Goal: Information Seeking & Learning: Find contact information

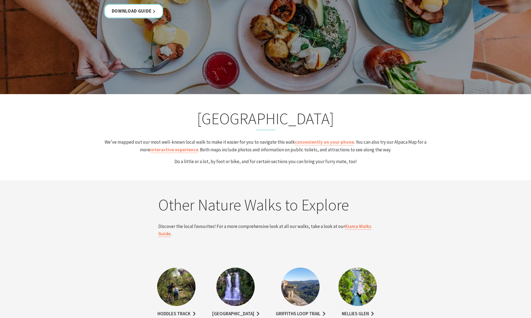
scroll to position [1077, 0]
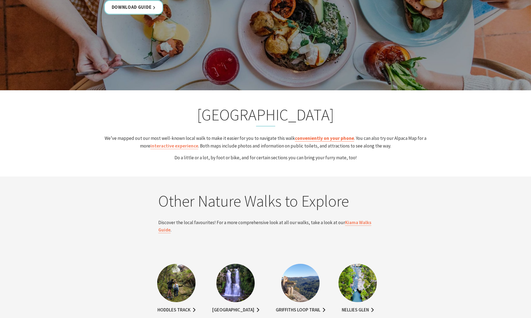
click at [309, 140] on link "conveniently on your phone" at bounding box center [324, 138] width 59 height 6
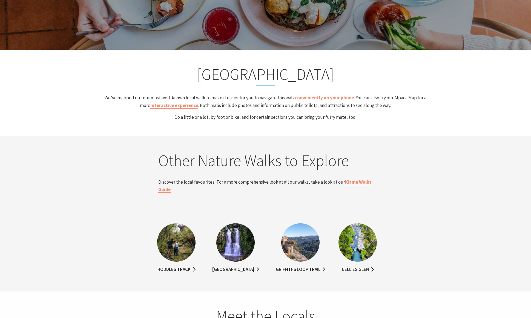
scroll to position [1095, 0]
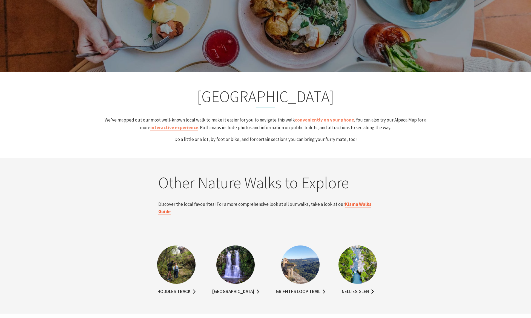
click at [354, 206] on link "Kiama Walks Guide" at bounding box center [264, 208] width 213 height 14
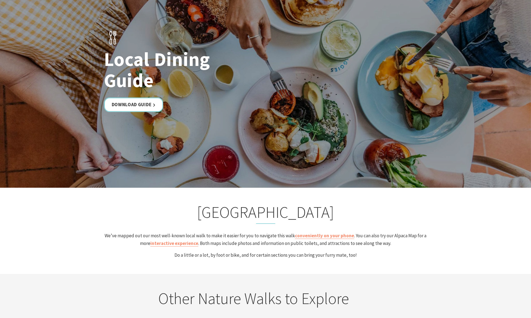
scroll to position [931, 0]
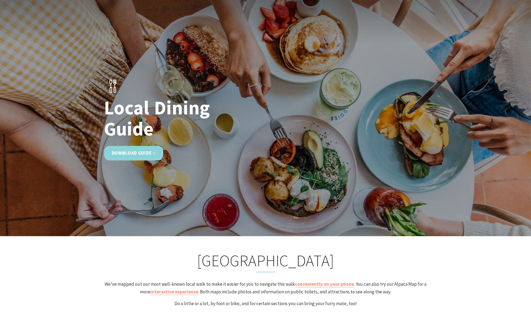
click at [135, 154] on link "Download Guide" at bounding box center [133, 153] width 59 height 15
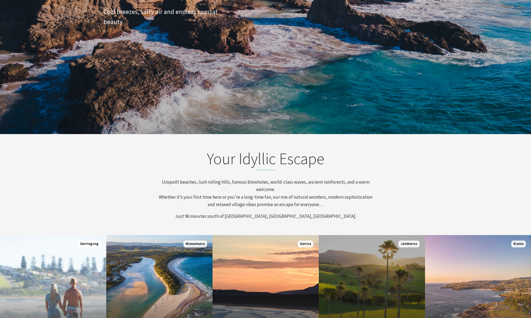
scroll to position [128, 0]
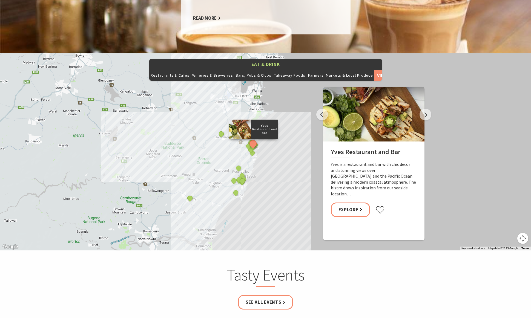
scroll to position [639, 0]
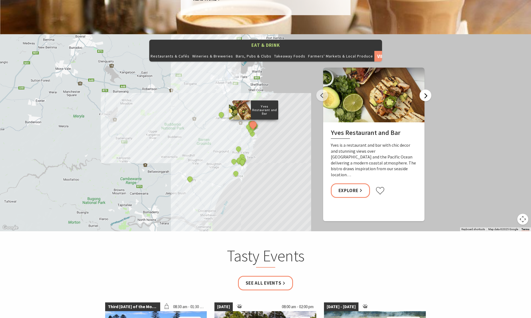
click at [426, 90] on button "Next" at bounding box center [425, 96] width 12 height 12
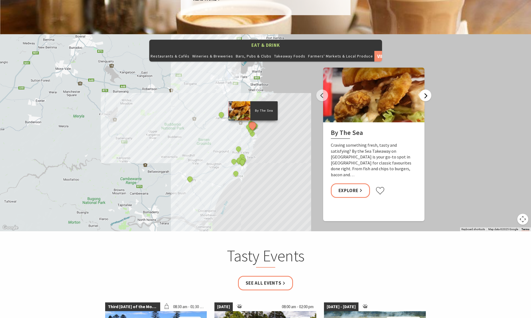
click at [426, 90] on button "Next" at bounding box center [425, 96] width 12 height 12
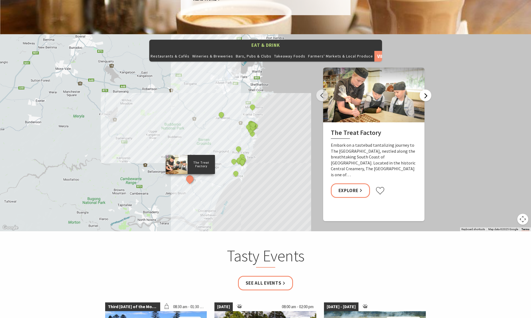
click at [426, 90] on button "Next" at bounding box center [425, 96] width 12 height 12
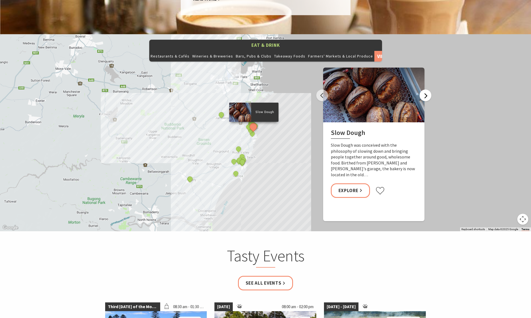
click at [426, 90] on button "Next" at bounding box center [425, 96] width 12 height 12
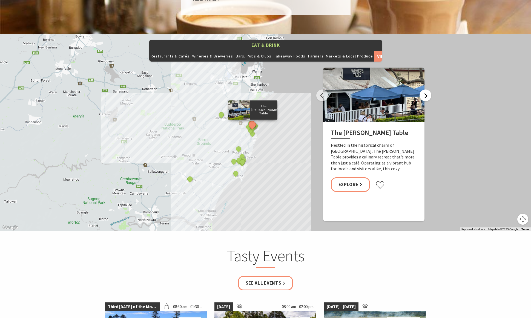
click at [426, 90] on button "Next" at bounding box center [425, 96] width 12 height 12
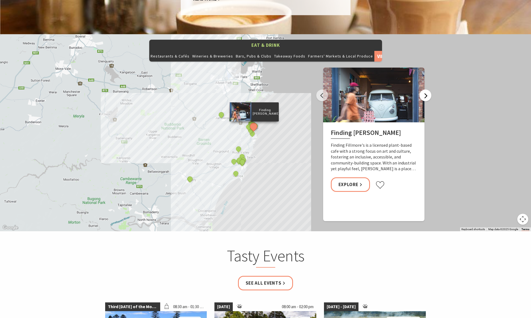
click at [425, 90] on button "Next" at bounding box center [425, 96] width 12 height 12
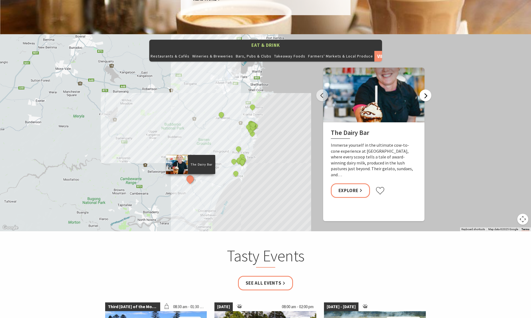
click at [425, 90] on button "Next" at bounding box center [425, 96] width 12 height 12
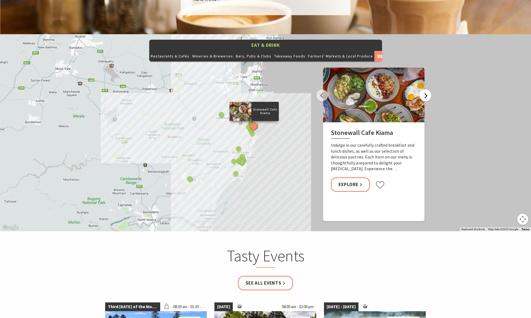
click at [425, 90] on button "Next" at bounding box center [425, 96] width 12 height 12
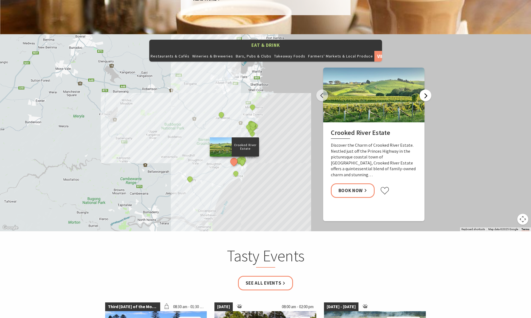
click at [425, 90] on button "Next" at bounding box center [425, 96] width 12 height 12
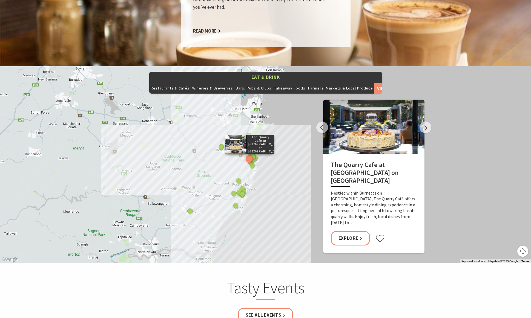
scroll to position [602, 0]
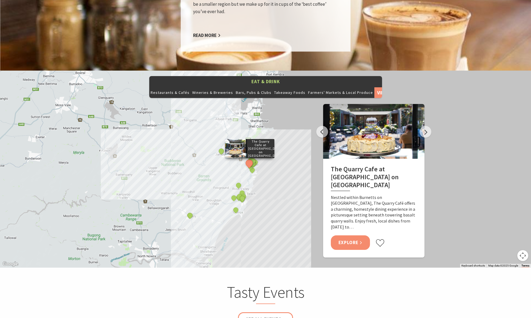
click at [351, 235] on link "Explore" at bounding box center [350, 242] width 39 height 15
click at [428, 126] on button "Next" at bounding box center [425, 132] width 12 height 12
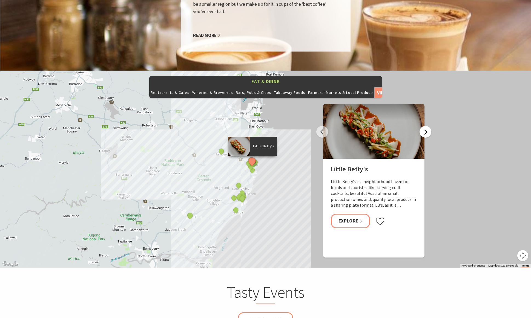
click at [428, 126] on button "Next" at bounding box center [425, 132] width 12 height 12
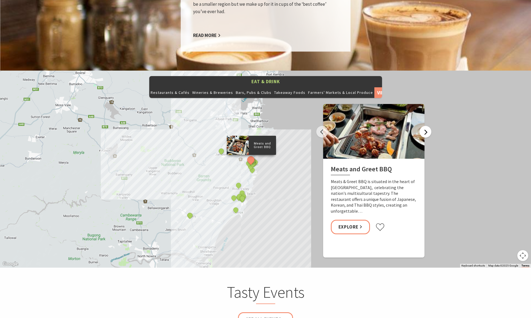
click at [428, 126] on button "Next" at bounding box center [425, 132] width 12 height 12
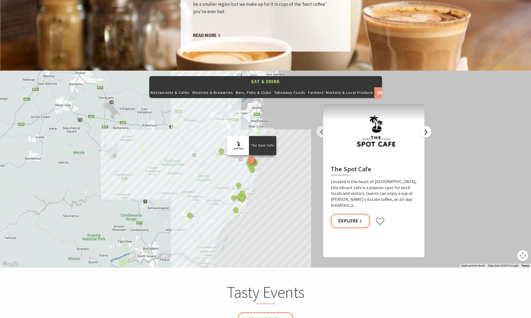
click at [428, 126] on button "Next" at bounding box center [425, 132] width 12 height 12
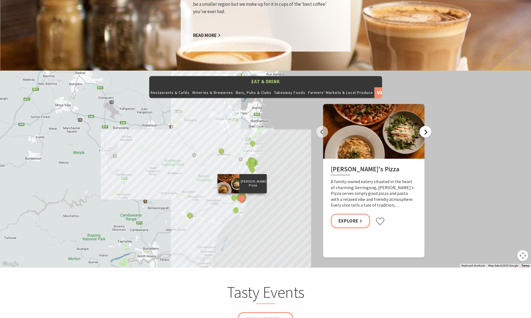
click at [428, 126] on button "Next" at bounding box center [425, 132] width 12 height 12
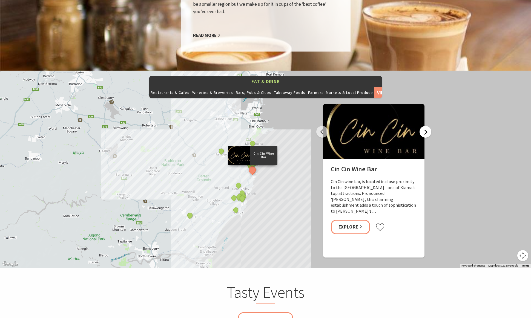
click at [428, 126] on button "Next" at bounding box center [425, 132] width 12 height 12
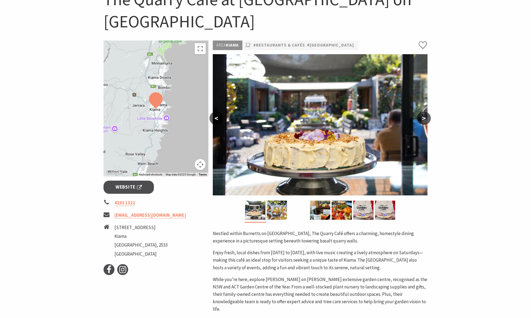
scroll to position [109, 0]
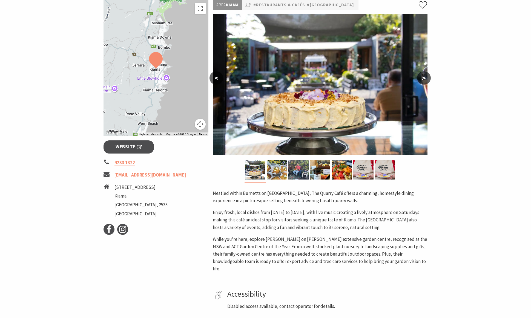
click at [424, 79] on button ">" at bounding box center [424, 77] width 14 height 13
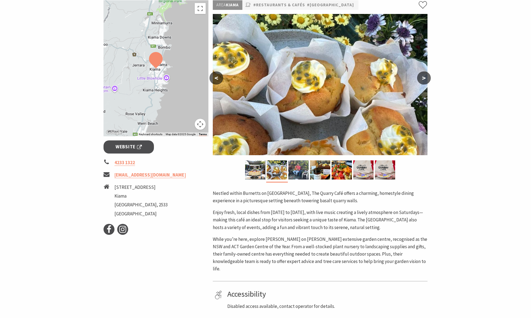
click at [424, 79] on button ">" at bounding box center [424, 77] width 14 height 13
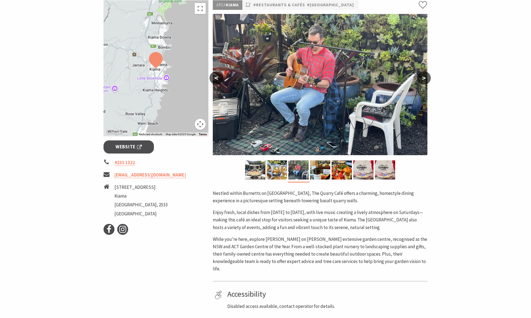
click at [424, 79] on button ">" at bounding box center [424, 77] width 14 height 13
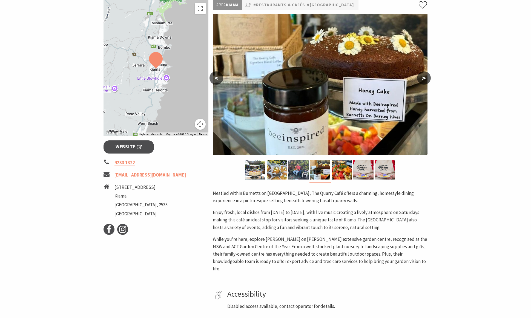
click at [424, 79] on button ">" at bounding box center [424, 77] width 14 height 13
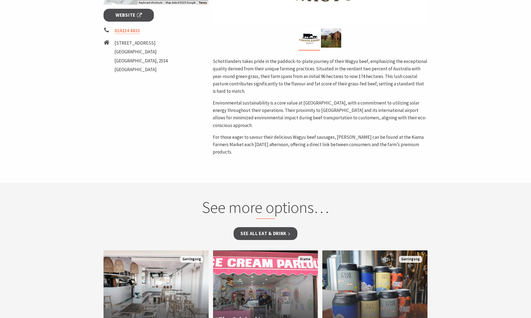
scroll to position [219, 0]
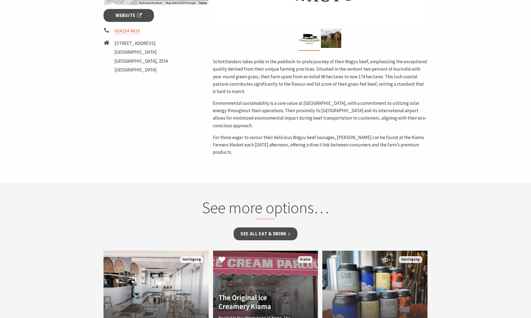
click at [273, 293] on h4 "The Original Ice Creamery Kiama" at bounding box center [257, 302] width 78 height 18
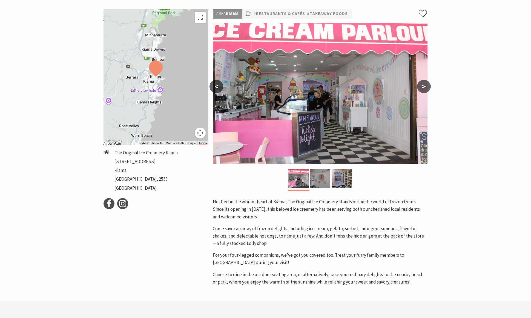
scroll to position [55, 0]
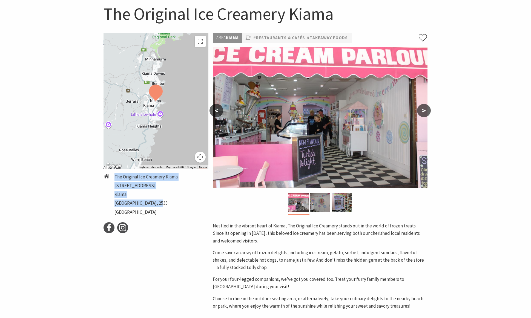
drag, startPoint x: 115, startPoint y: 177, endPoint x: 158, endPoint y: 205, distance: 51.3
click at [158, 205] on ul "The Original Ice Creamery Kiama [STREET_ADDRESS]" at bounding box center [145, 195] width 63 height 44
copy ul "The Original Ice Creamery Kiama [STREET_ADDRESS]"
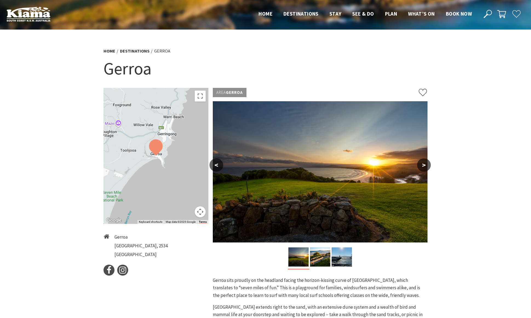
click at [425, 169] on button ">" at bounding box center [424, 164] width 14 height 13
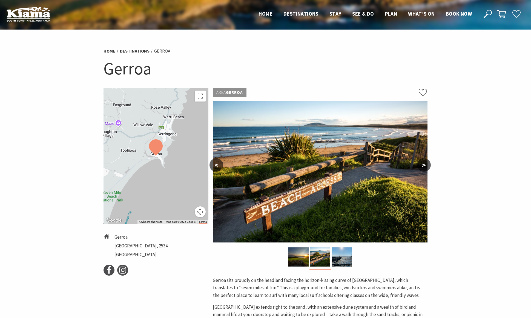
click at [425, 169] on button ">" at bounding box center [424, 164] width 14 height 13
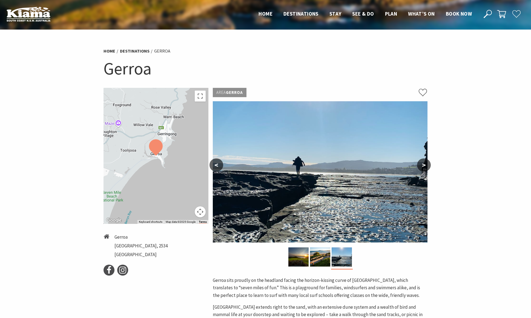
click at [425, 169] on button ">" at bounding box center [424, 164] width 14 height 13
click at [423, 165] on button ">" at bounding box center [424, 164] width 14 height 13
